Goal: Task Accomplishment & Management: Manage account settings

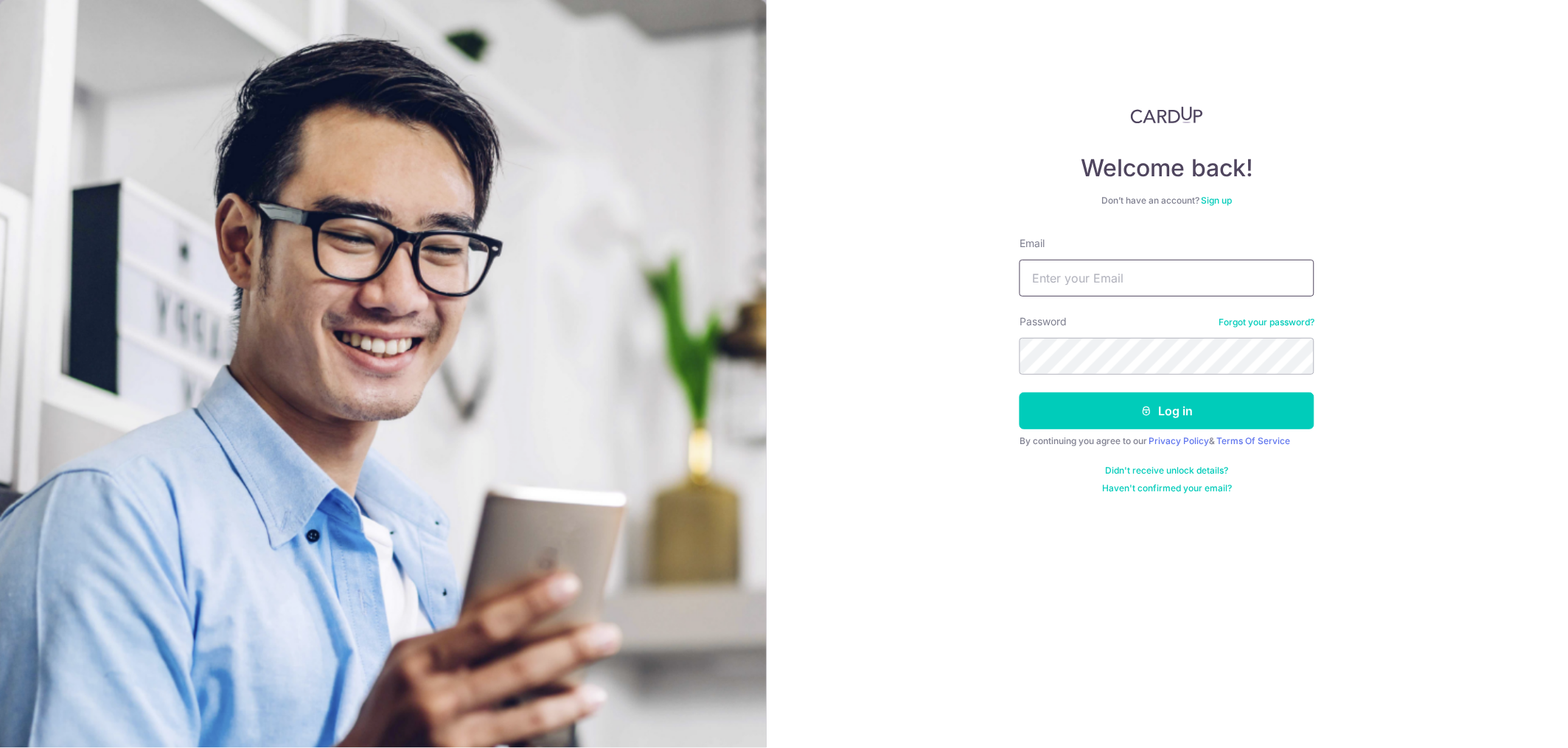
type input "[EMAIL_ADDRESS][DOMAIN_NAME]"
click at [1146, 410] on icon "submit" at bounding box center [1146, 410] width 11 height 11
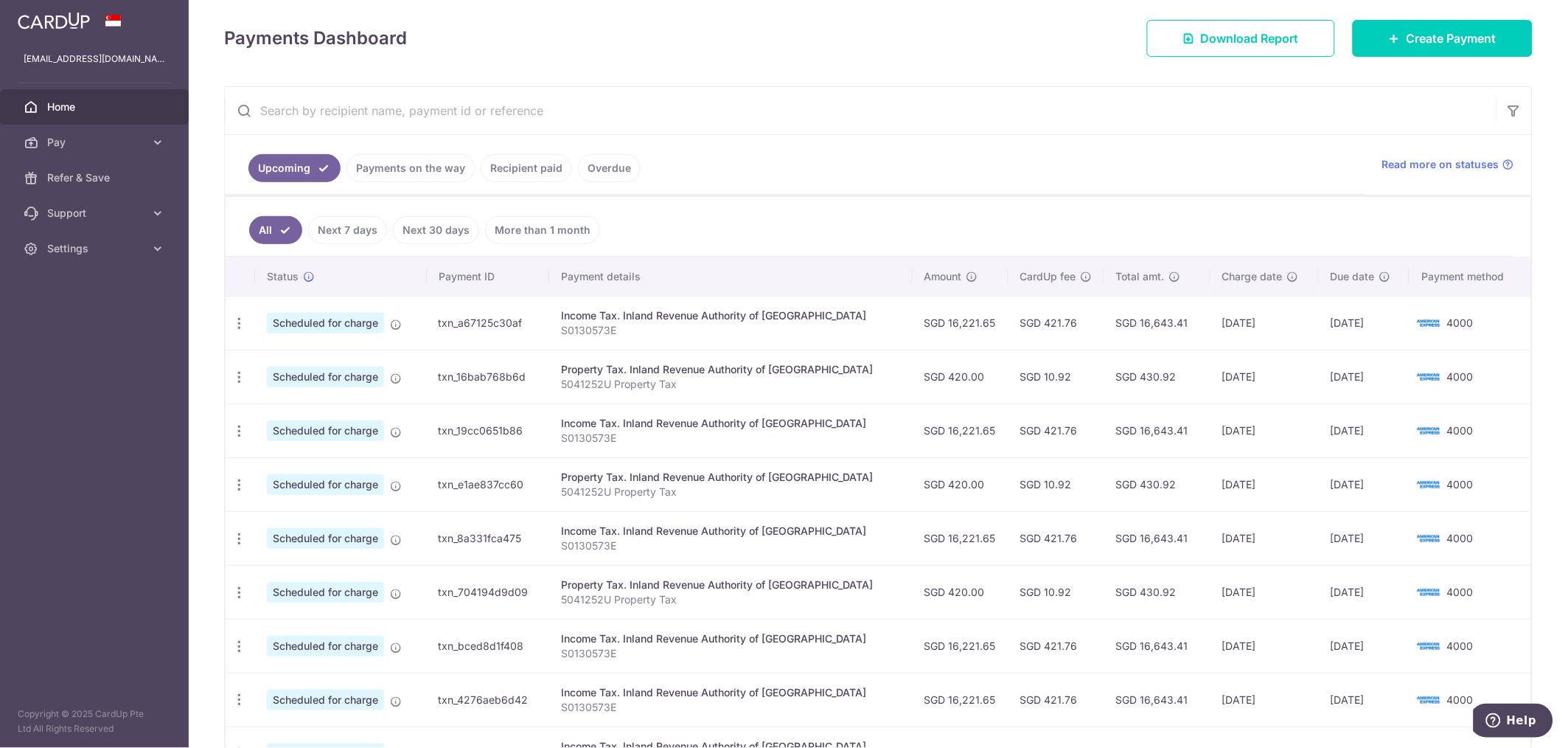
scroll to position [171, 0]
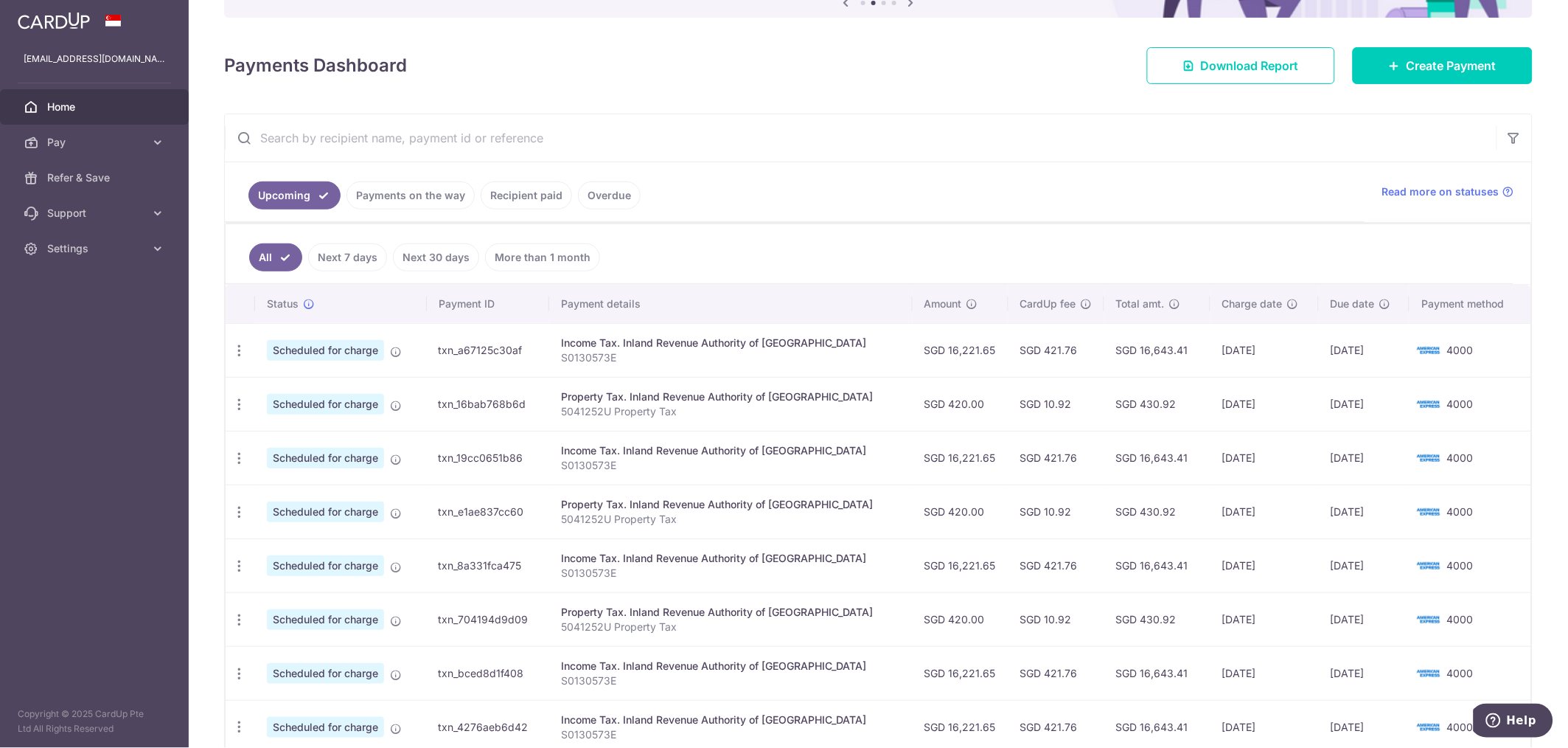
click at [518, 199] on link "Recipient paid" at bounding box center [526, 195] width 92 height 28
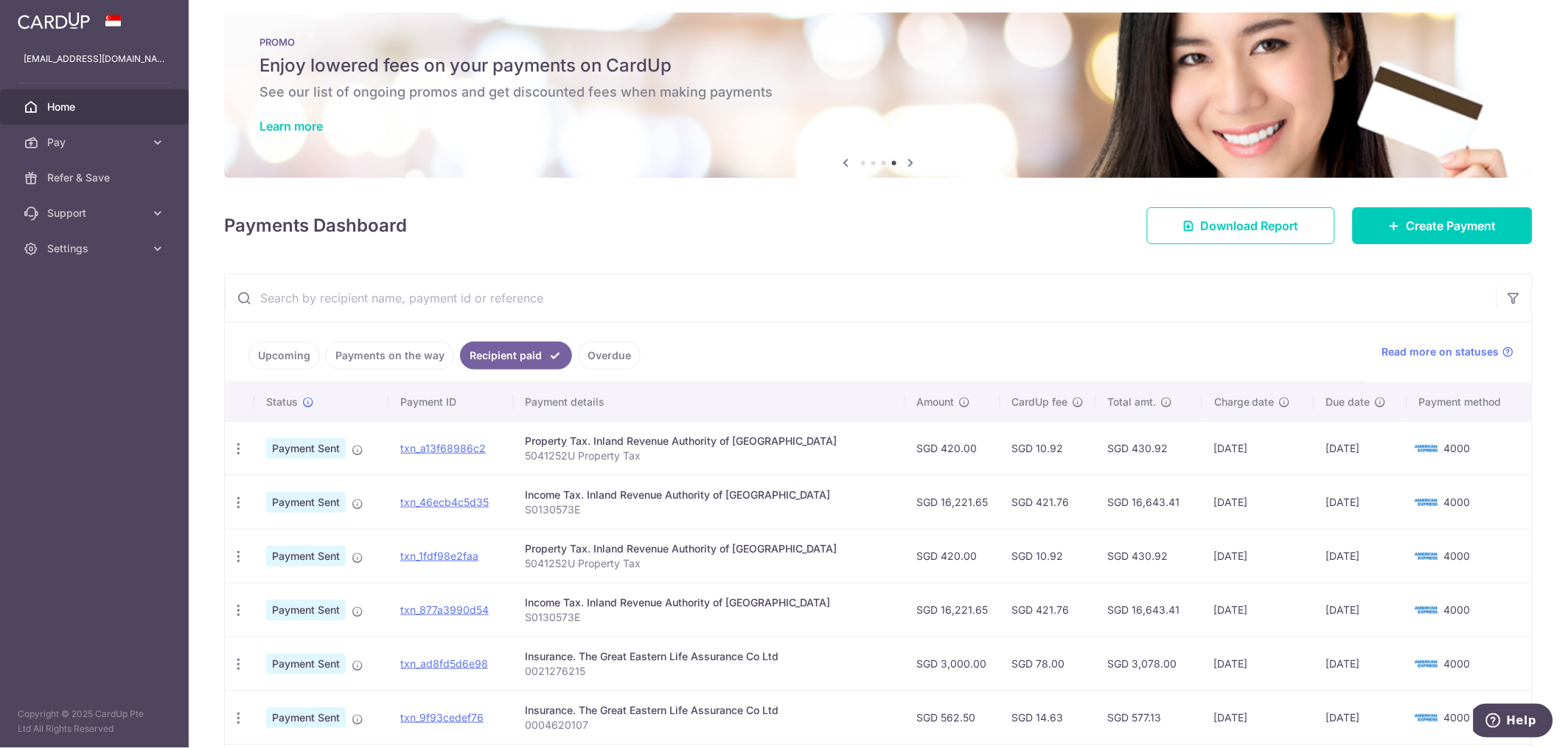
scroll to position [0, 0]
